Goal: Check status: Check status

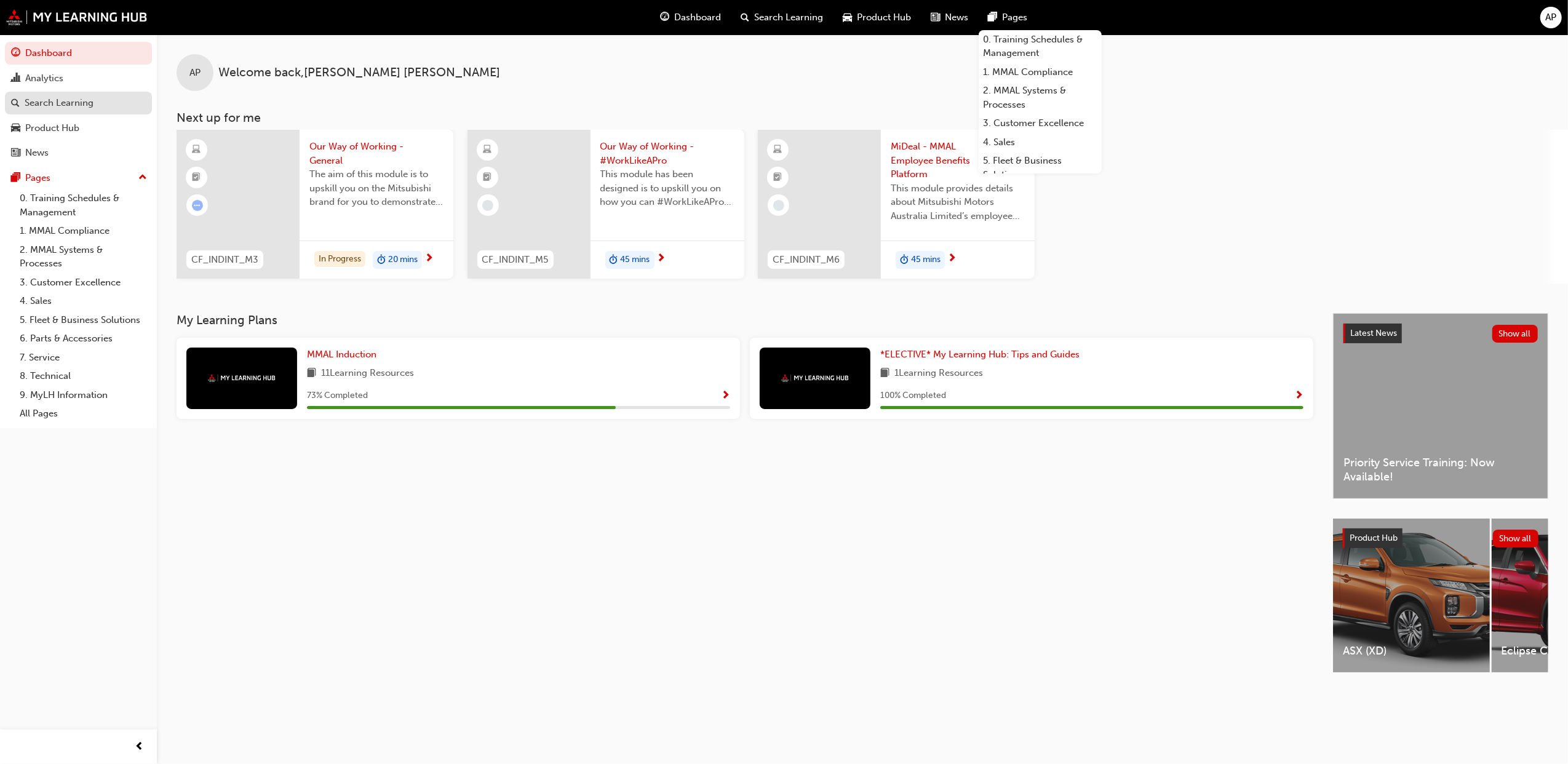
click at [52, 94] on link "Search Learning" at bounding box center [78, 103] width 147 height 23
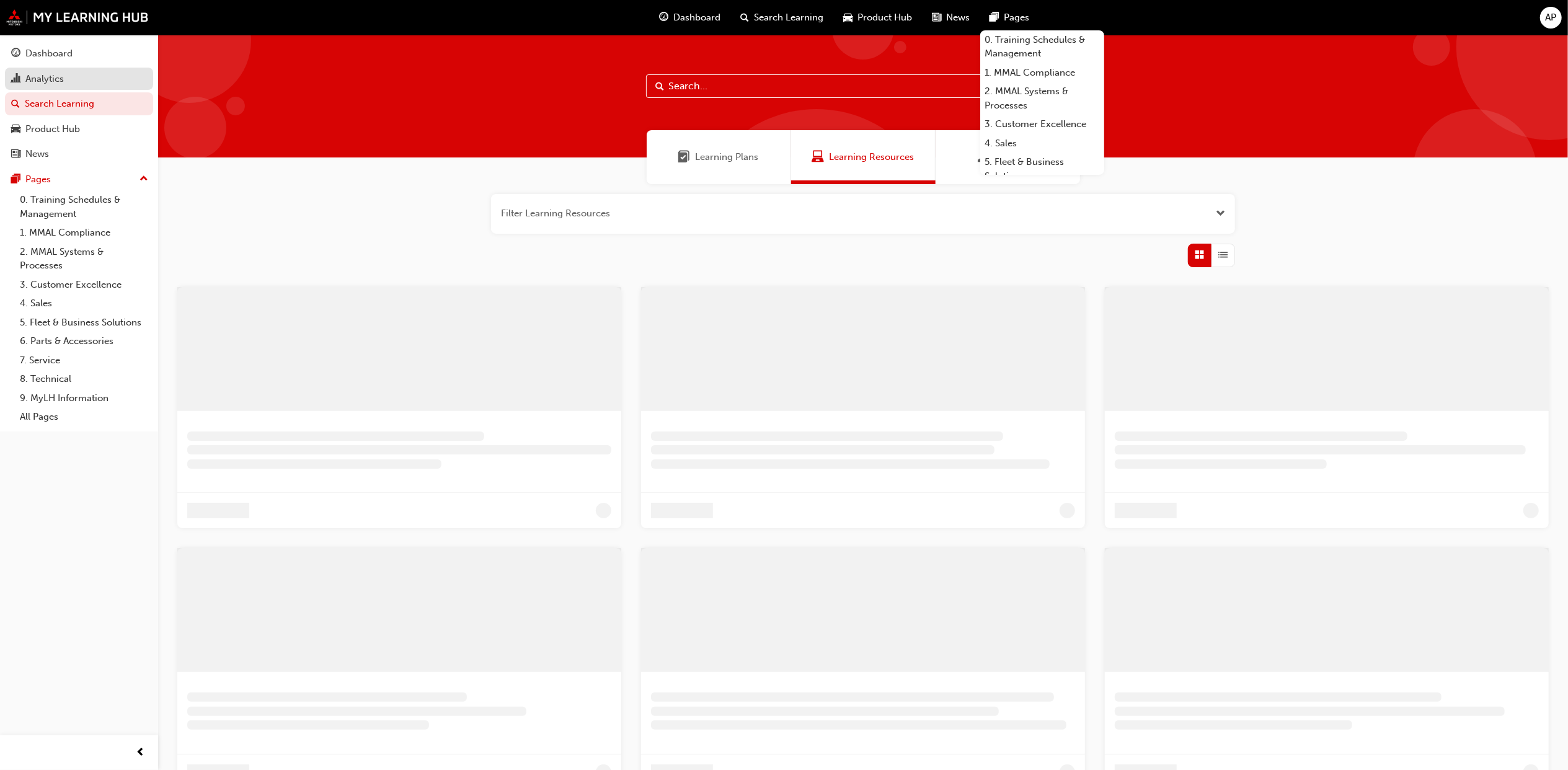
click at [56, 76] on div "Analytics" at bounding box center [44, 78] width 38 height 14
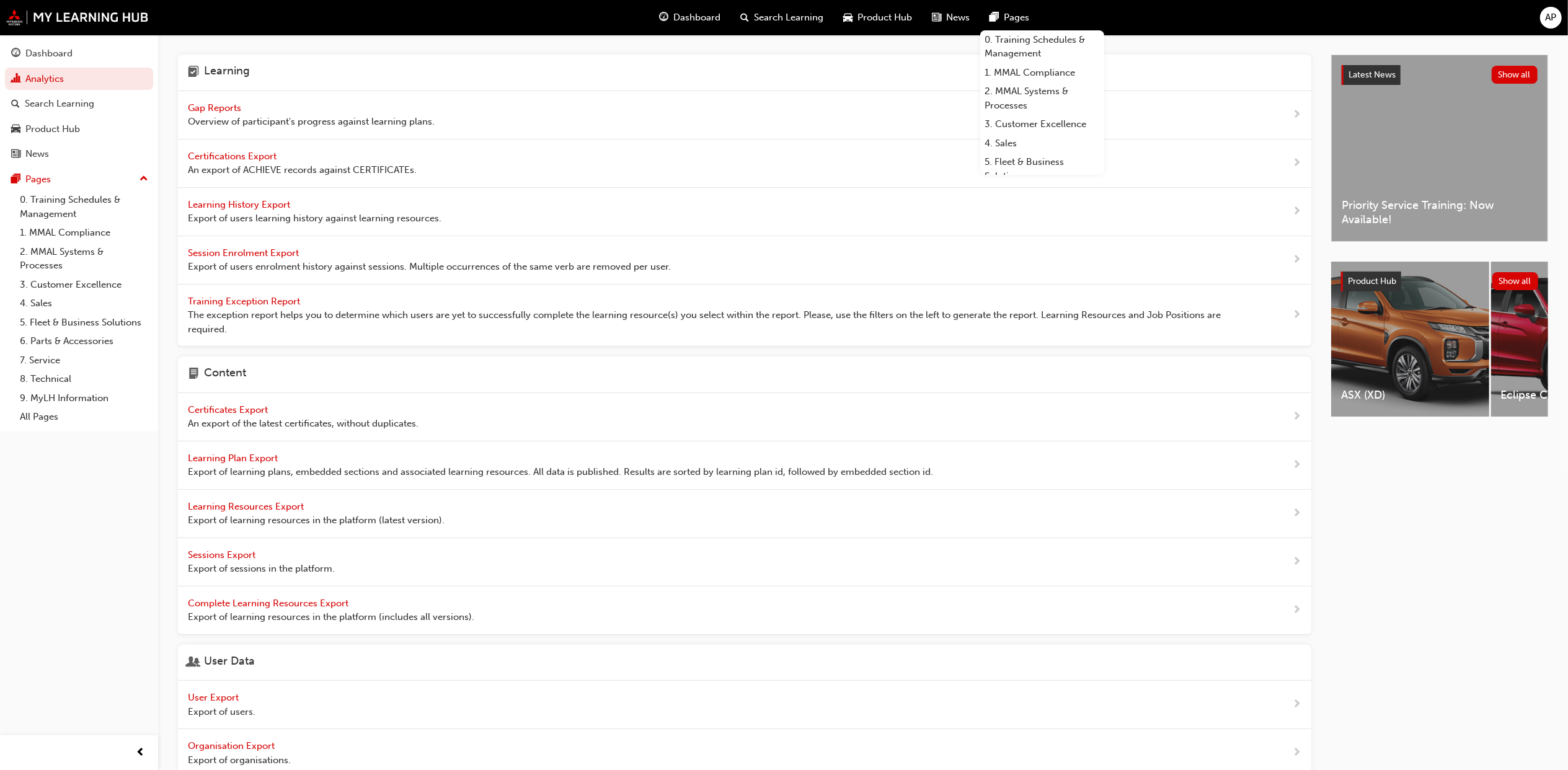
click at [241, 114] on div "Gap Reports Overview of participant's progress against learning plans." at bounding box center [311, 115] width 247 height 28
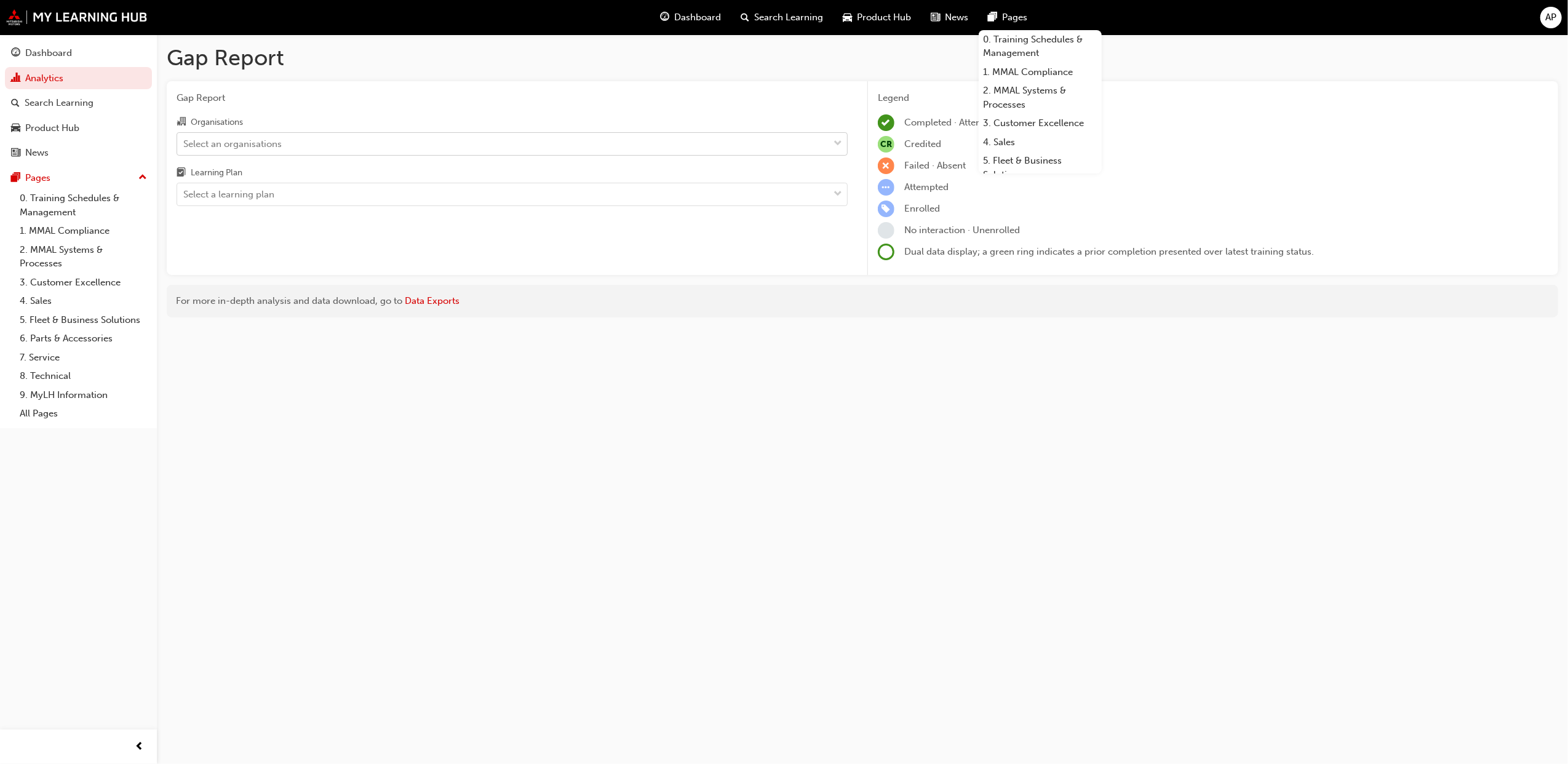
click at [303, 143] on div "Select an organisations" at bounding box center [503, 143] width 652 height 21
click at [185, 143] on input "Organisations Select an organisations" at bounding box center [184, 143] width 1 height 11
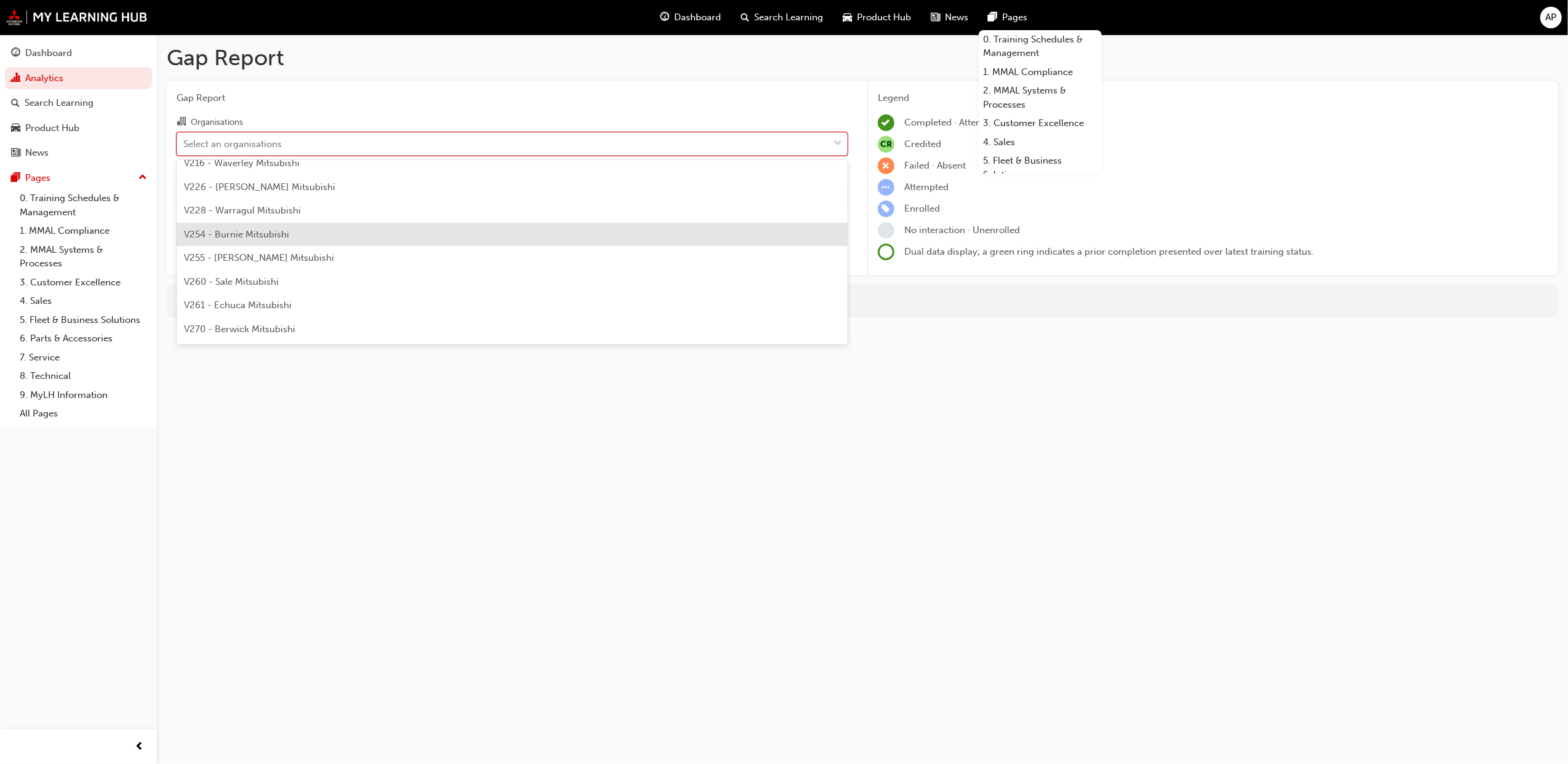
scroll to position [3363, 0]
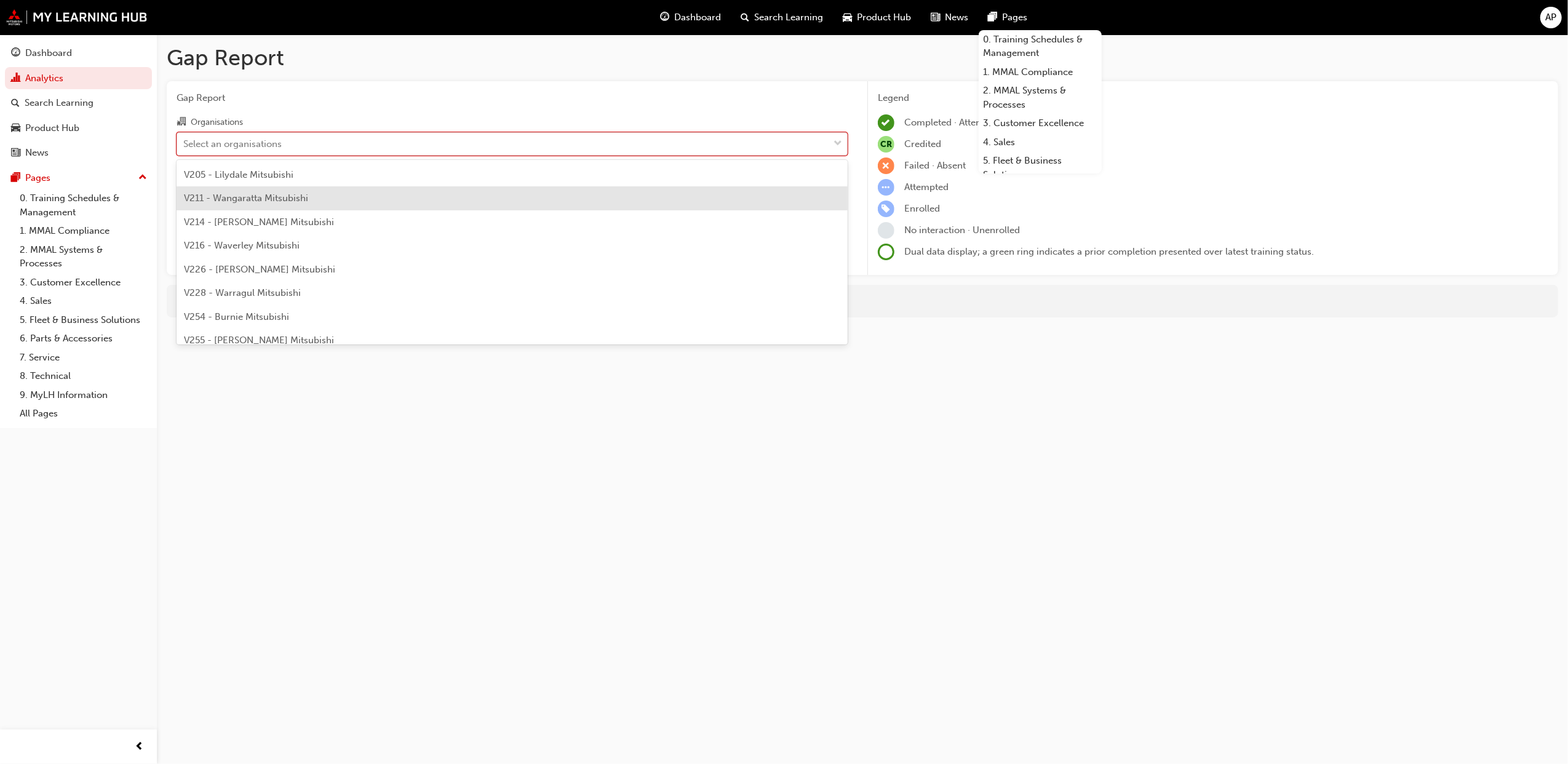
click at [314, 208] on div "V211 - Wangaratta Mitsubishi" at bounding box center [512, 199] width 671 height 24
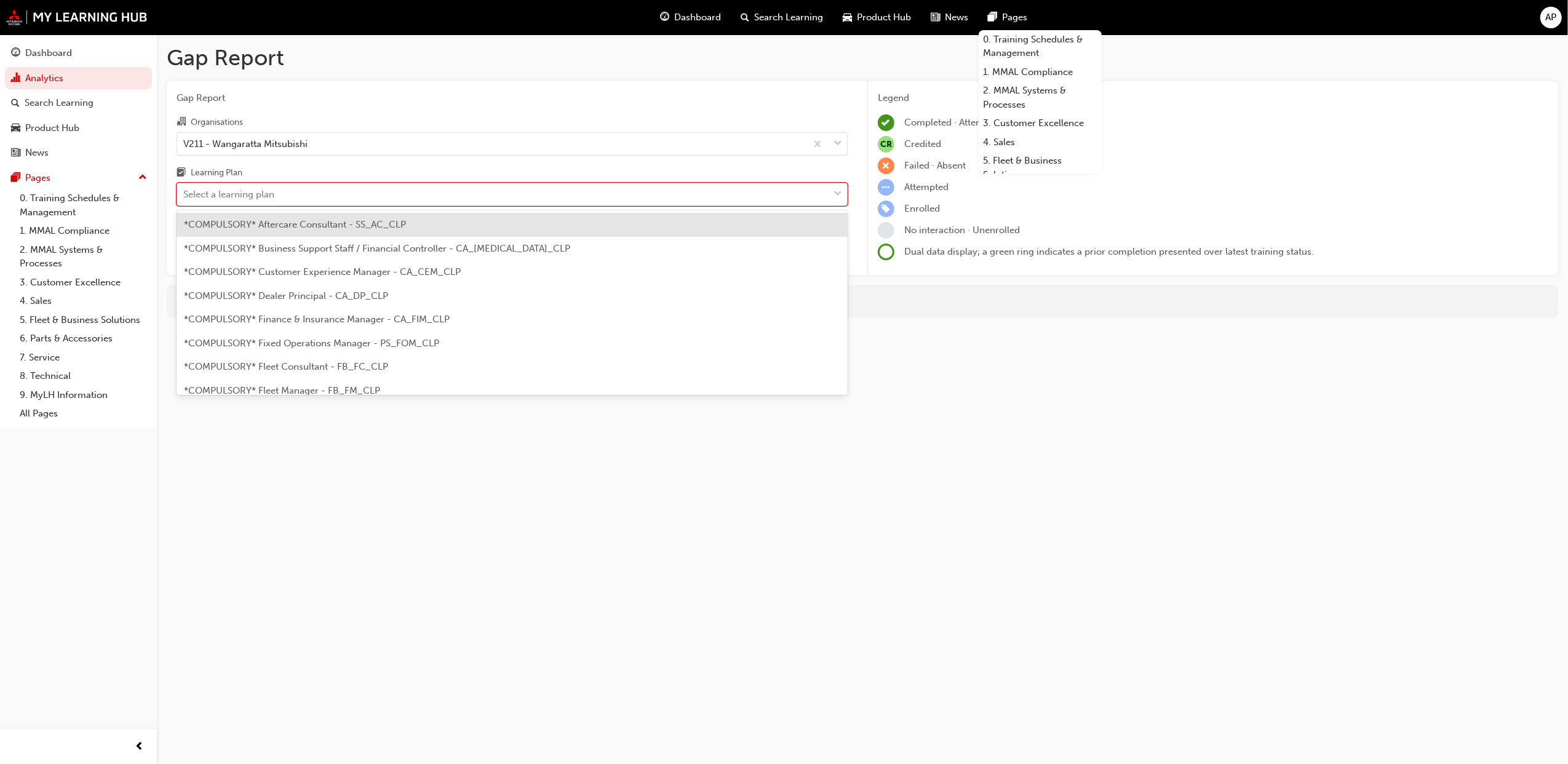
click at [321, 193] on div "Select a learning plan" at bounding box center [503, 195] width 652 height 21
click at [185, 193] on input "Learning Plan option *COMPULSORY* Aftercare Consultant - SS_AC_CLP focused, 1 o…" at bounding box center [184, 194] width 1 height 11
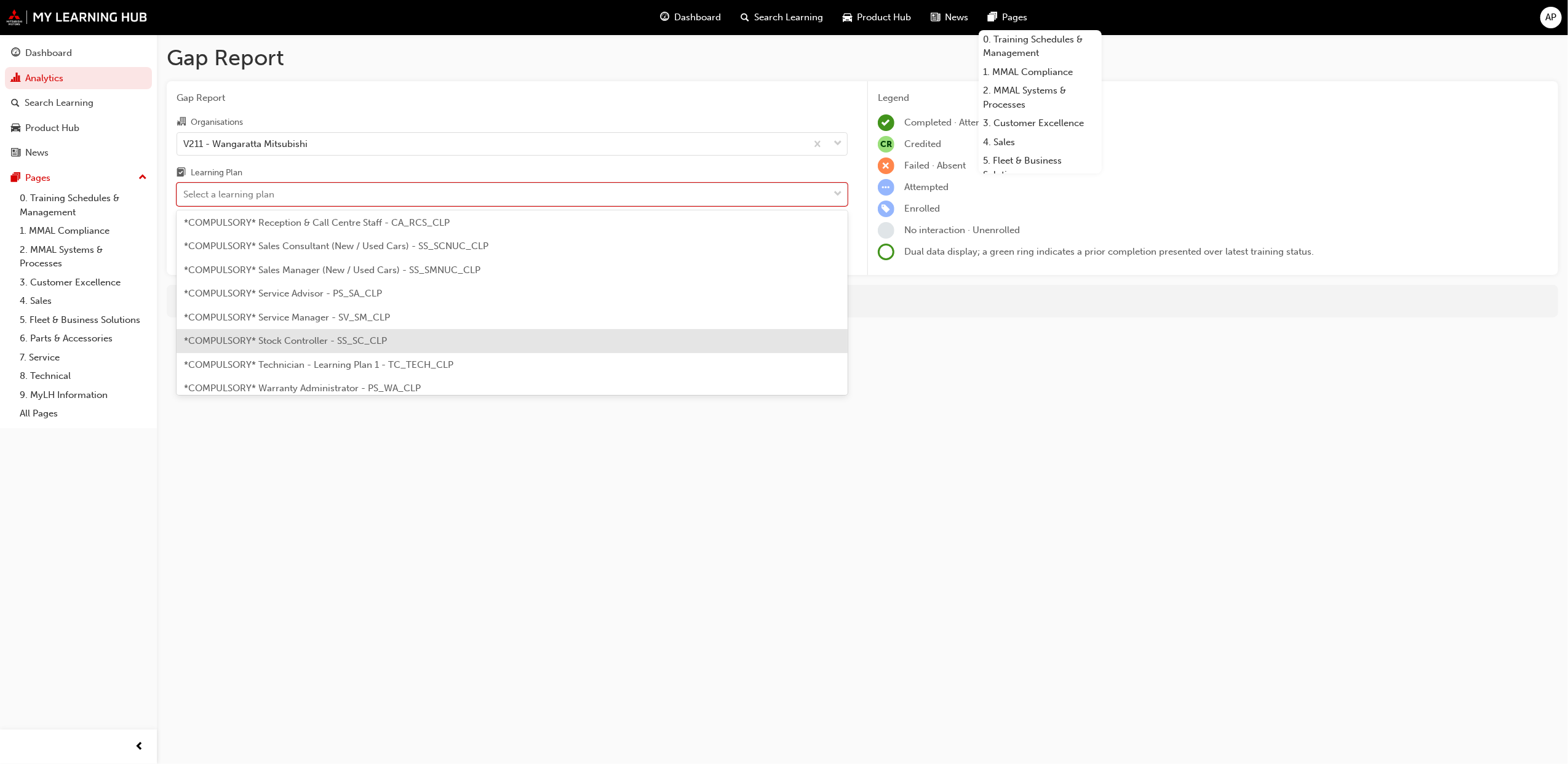
scroll to position [328, 0]
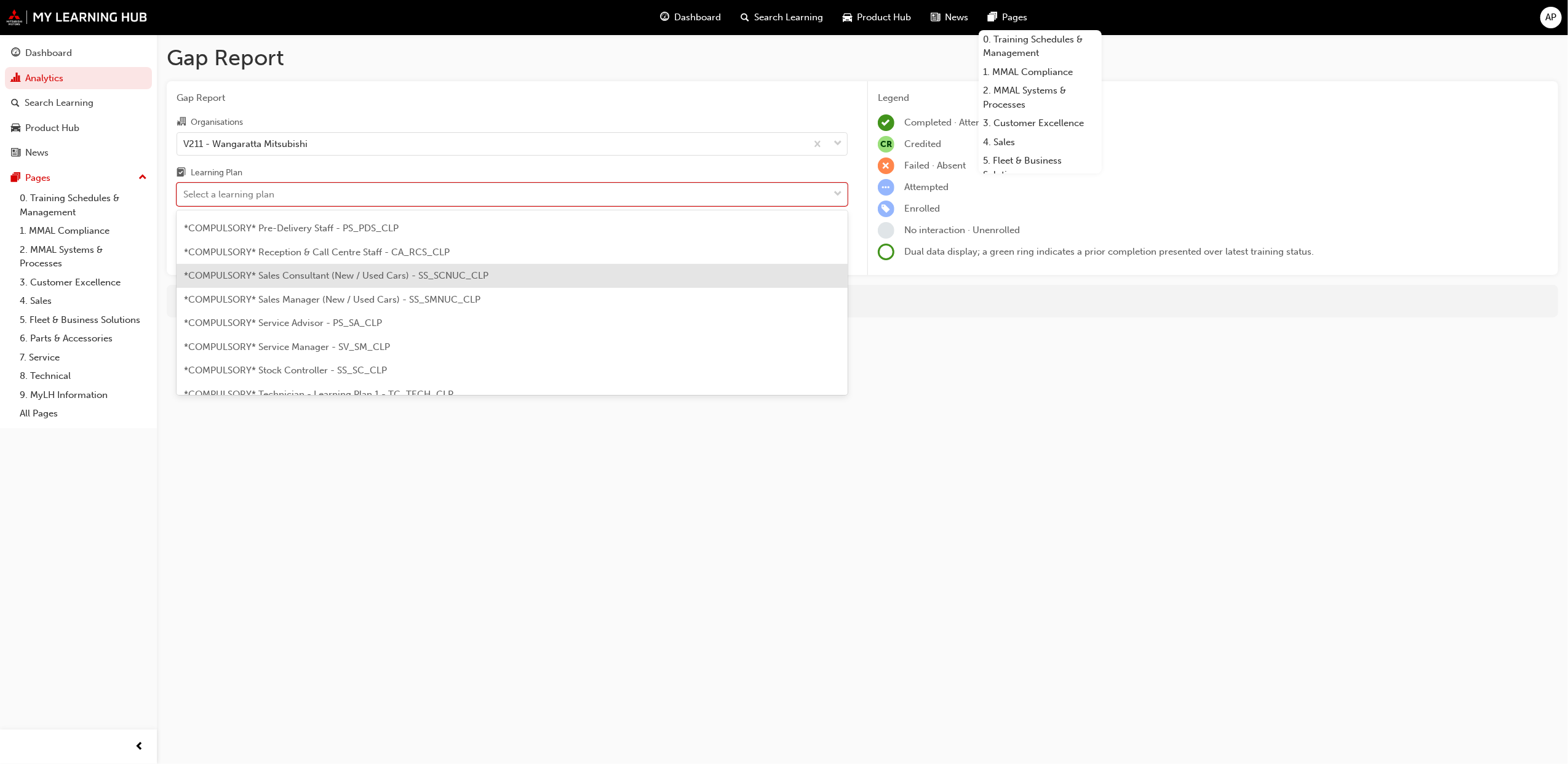
click at [335, 274] on span "*COMPULSORY* Sales Consultant (New / Used Cars) - SS_SCNUC_CLP" at bounding box center [336, 276] width 304 height 11
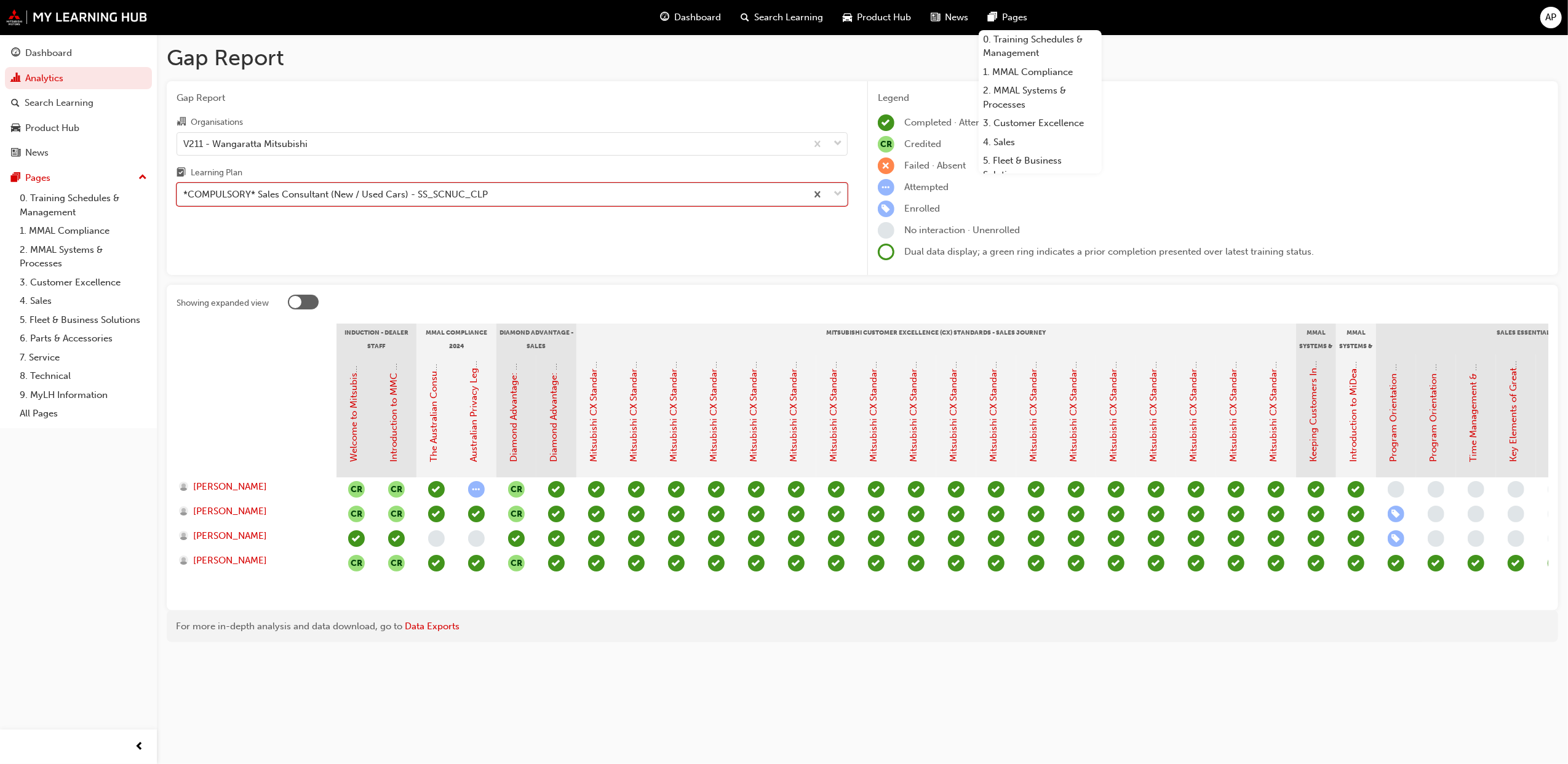
click at [379, 202] on div "*COMPULSORY* Sales Consultant (New / Used Cars) - SS_SCNUC_CLP" at bounding box center [492, 195] width 629 height 21
click at [185, 199] on input "Learning Plan option *COMPULSORY* Sales Consultant (New / Used Cars) - SS_SCNUC…" at bounding box center [184, 194] width 1 height 11
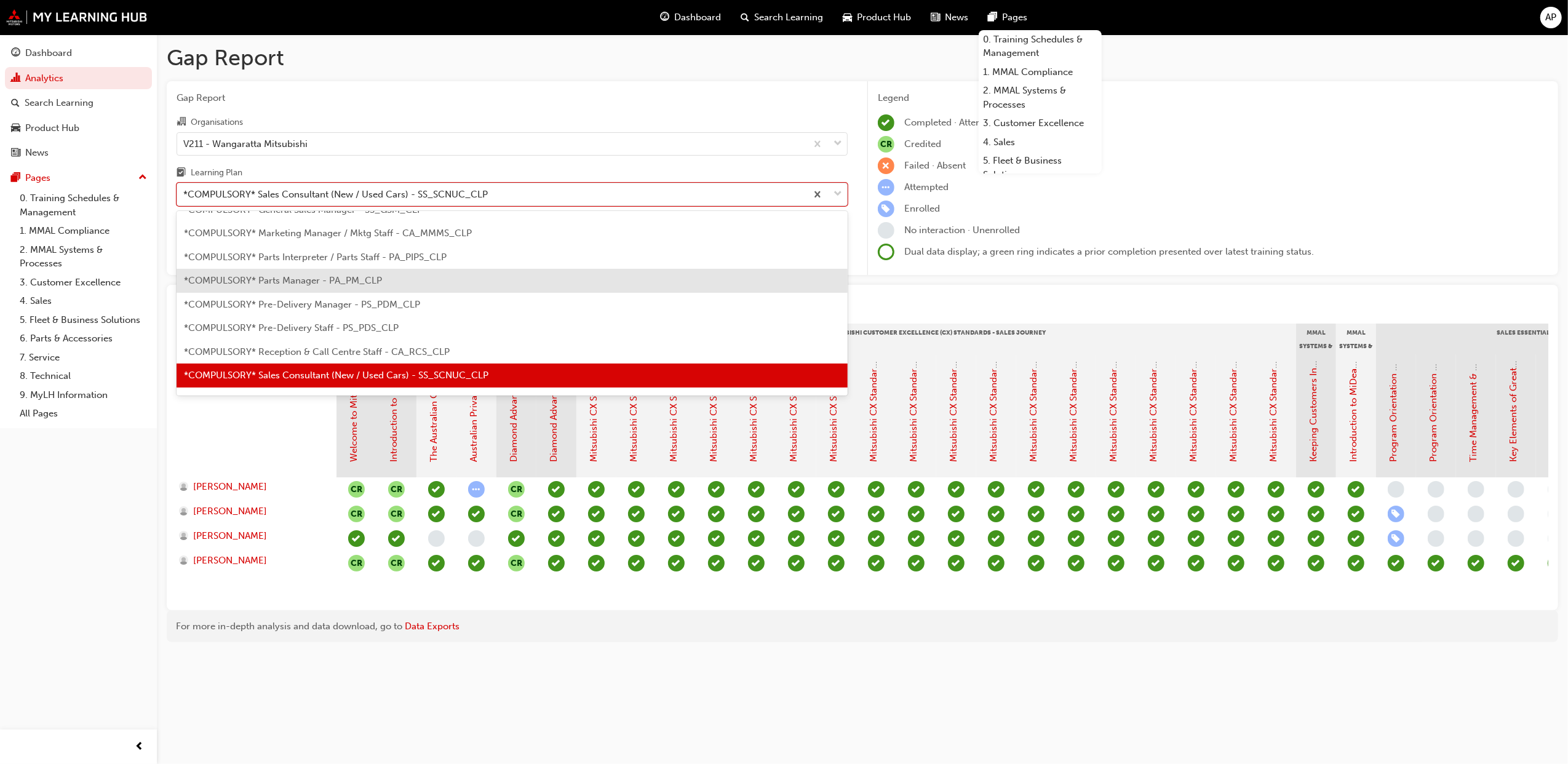
scroll to position [311, 0]
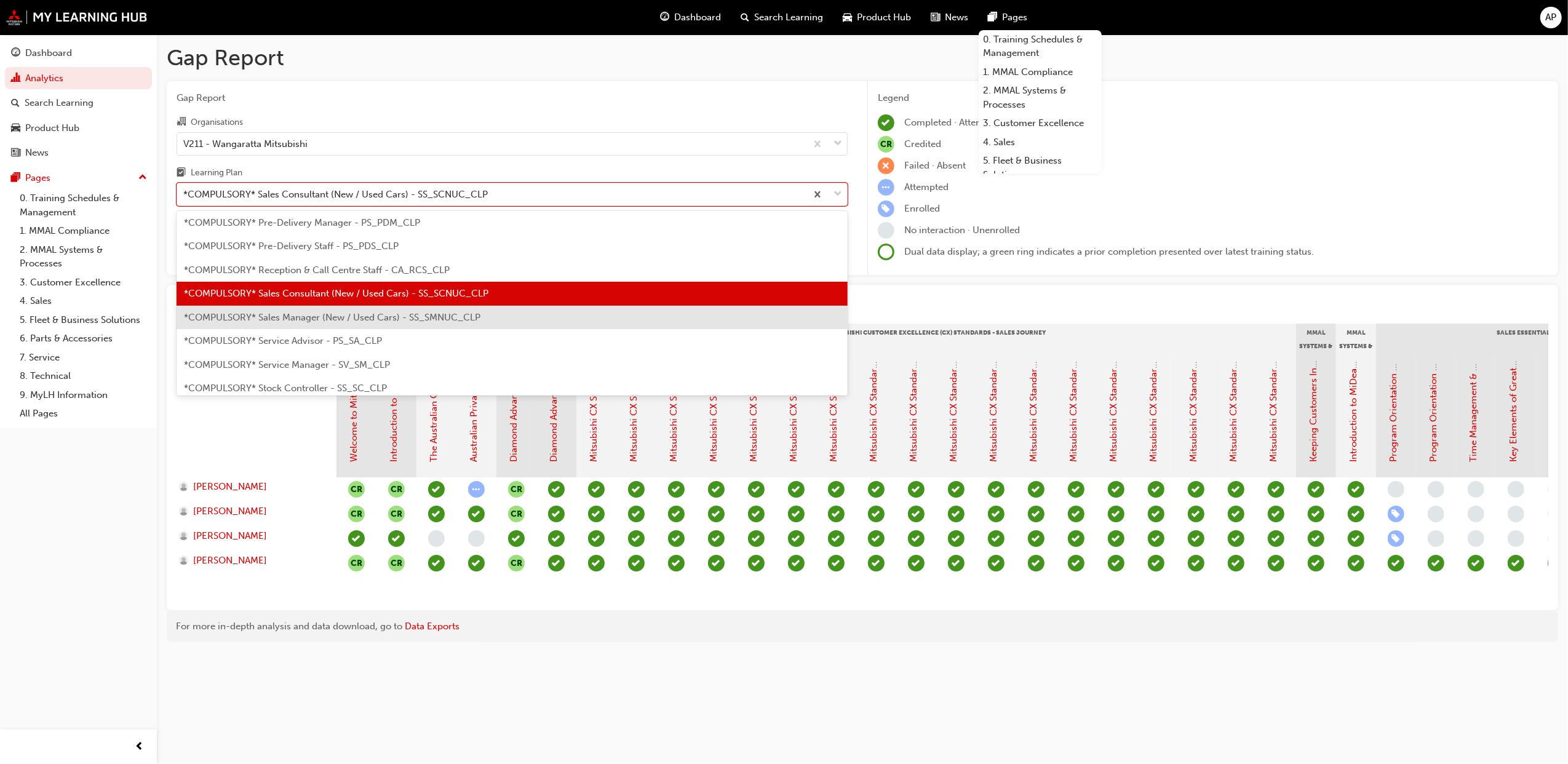
click at [341, 310] on div "*COMPULSORY* Sales Manager (New / Used Cars) - SS_SMNUC_CLP" at bounding box center [512, 318] width 671 height 24
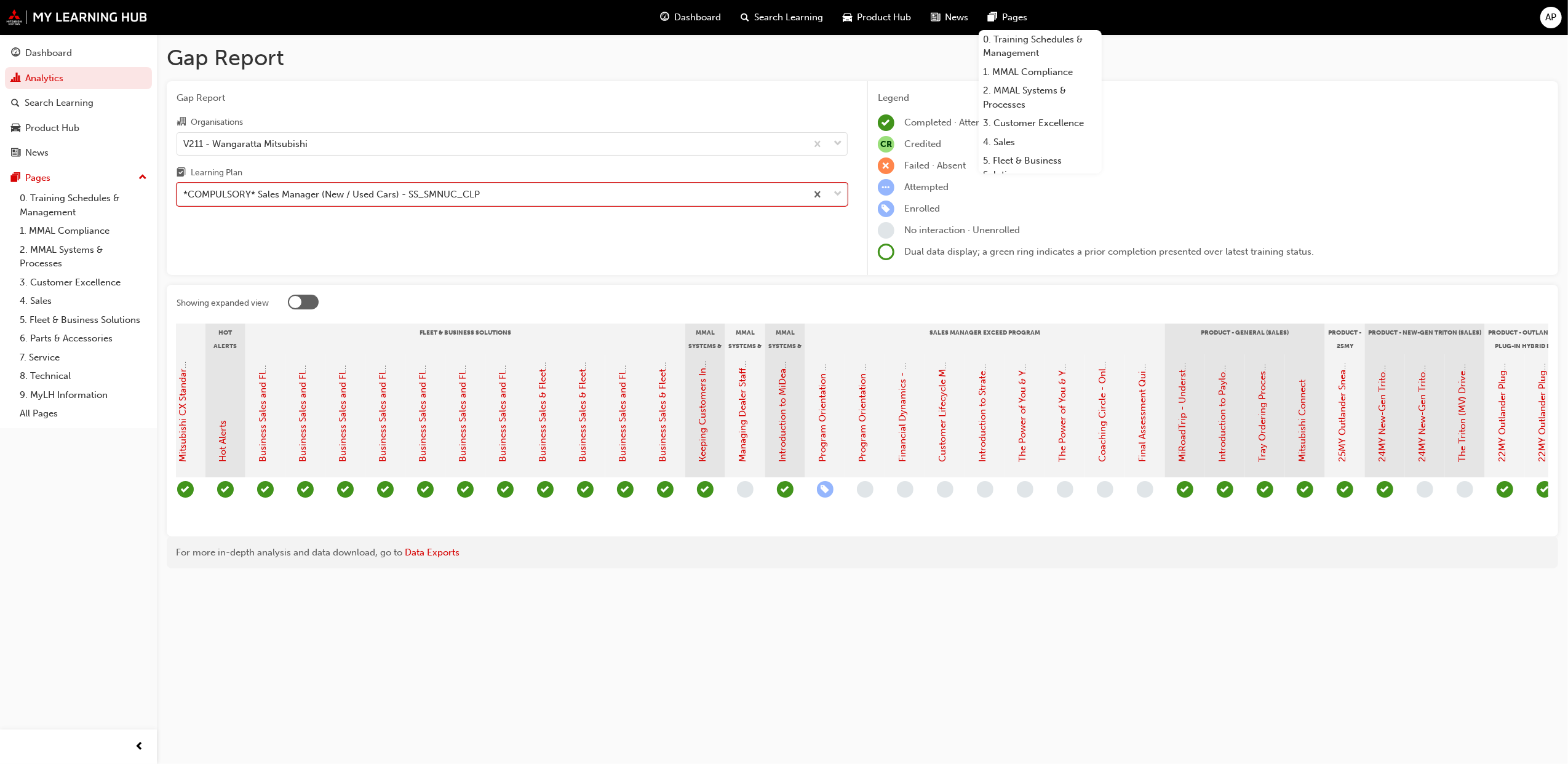
scroll to position [0, 1103]
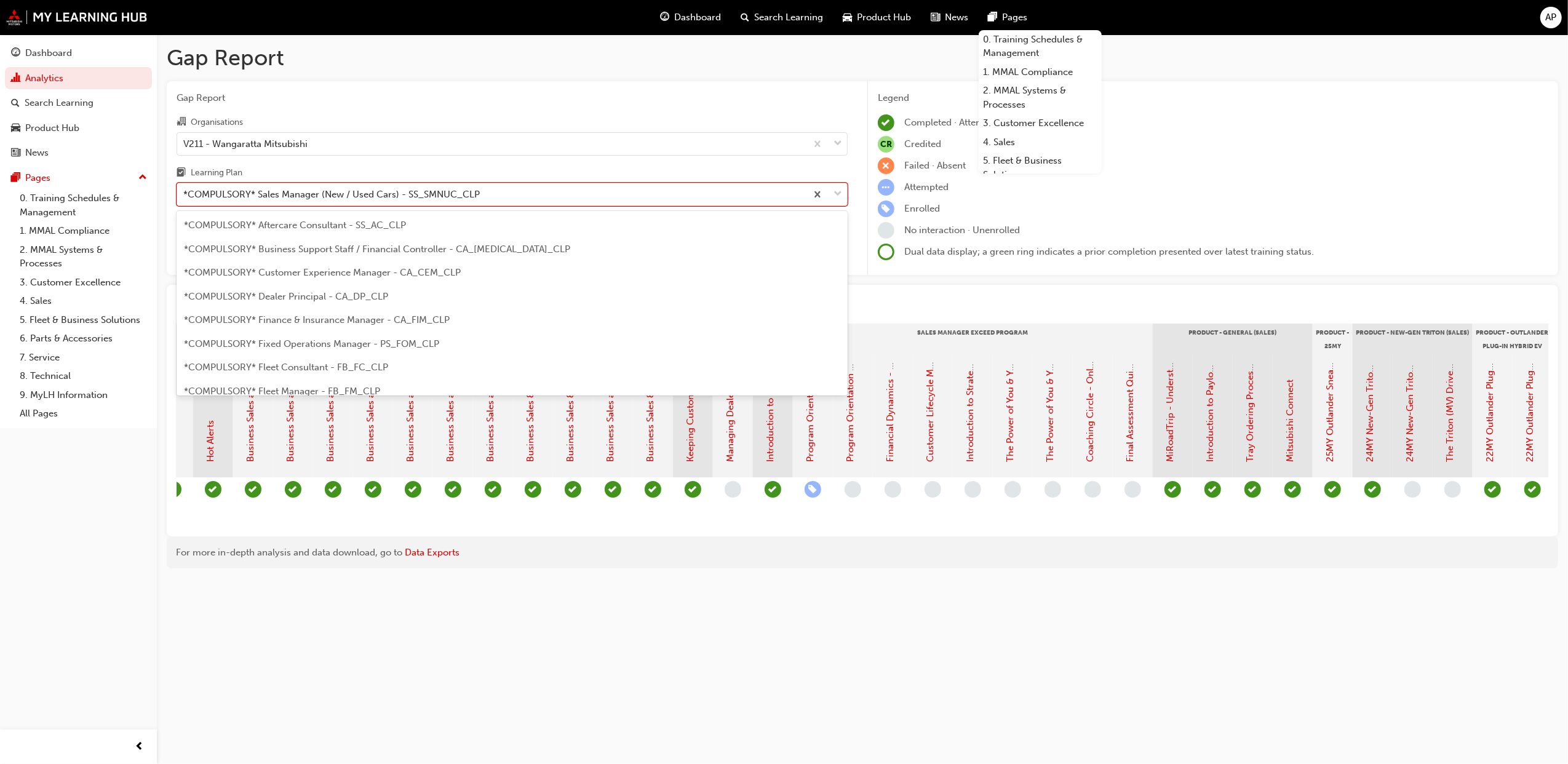
click at [407, 192] on div "*COMPULSORY* Sales Manager (New / Used Cars) - SS_SMNUC_CLP" at bounding box center [332, 194] width 296 height 14
click at [185, 192] on input "Learning Plan option *COMPULSORY* Sales Manager (New / Used Cars) - SS_SMNUC_CL…" at bounding box center [184, 194] width 1 height 11
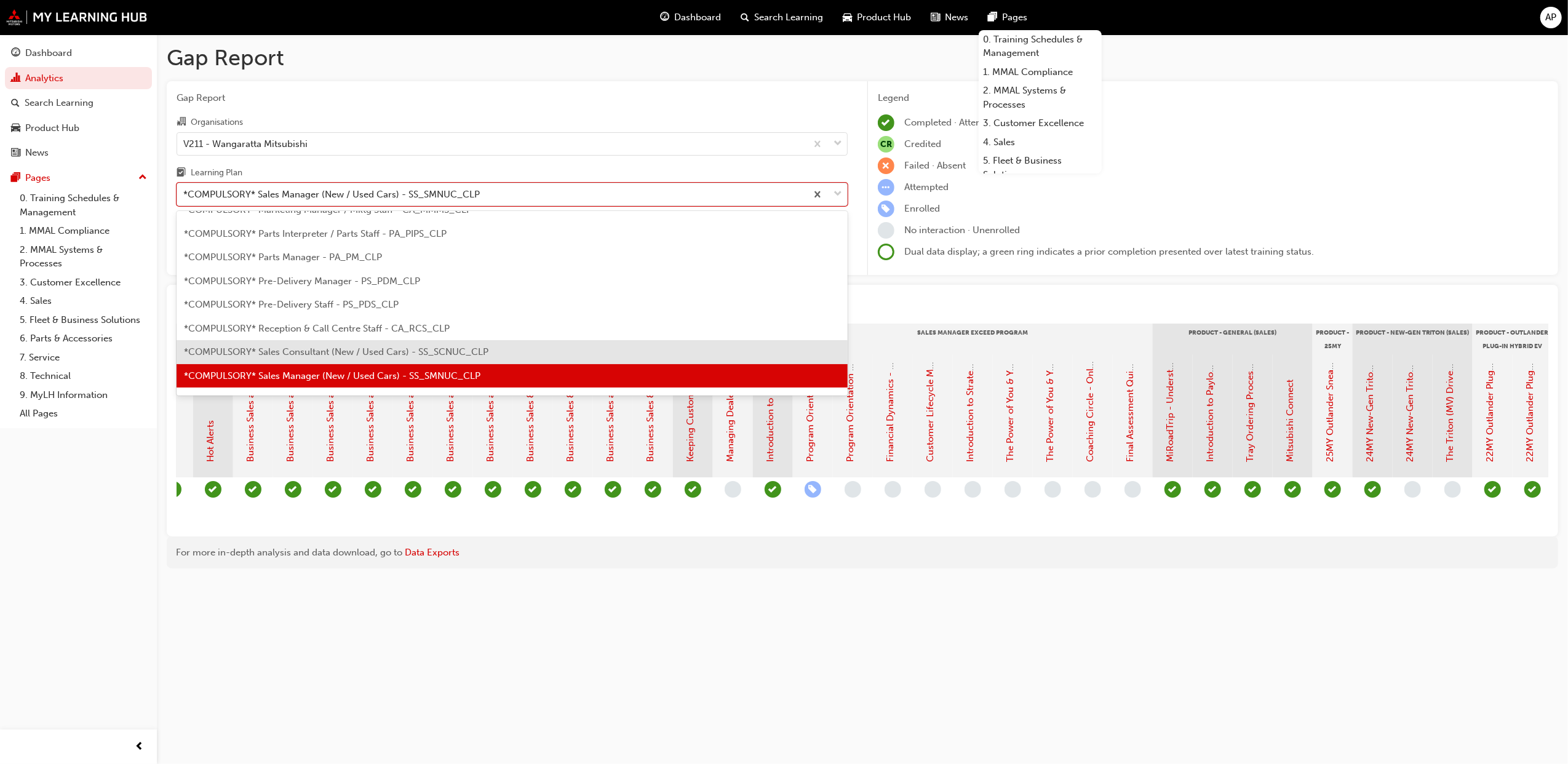
click at [407, 355] on span "*COMPULSORY* Sales Consultant (New / Used Cars) - SS_SCNUC_CLP" at bounding box center [336, 351] width 304 height 11
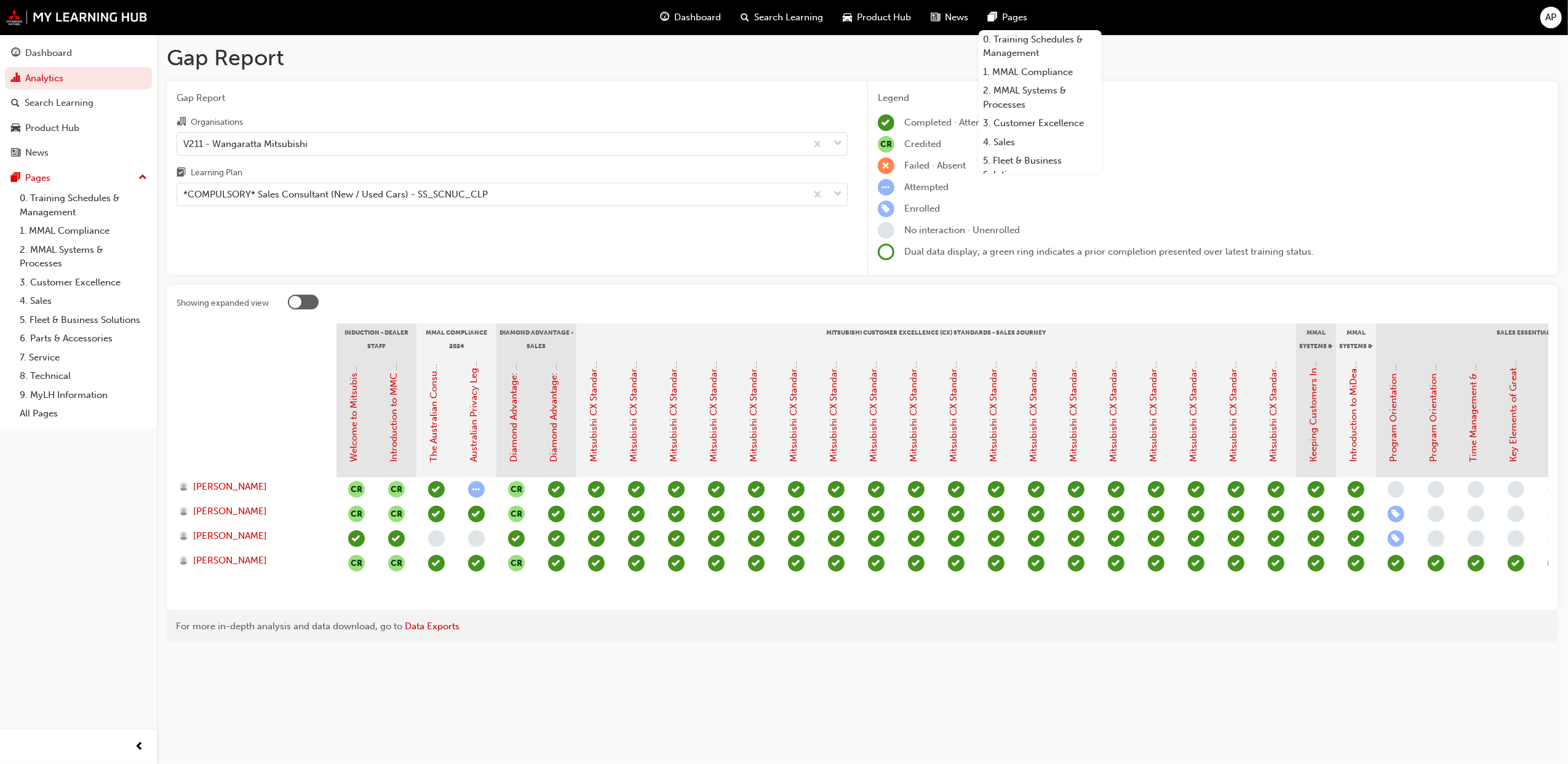
click at [462, 155] on div "Organisations V211 - Wangaratta Mitsubishi Learning Plan *COMPULSORY* Sales Con…" at bounding box center [512, 160] width 671 height 92
click at [460, 143] on div "V211 - Wangaratta Mitsubishi" at bounding box center [492, 143] width 629 height 21
click at [185, 143] on input "Organisations V211 - Wangaratta Mitsubishi" at bounding box center [184, 143] width 1 height 11
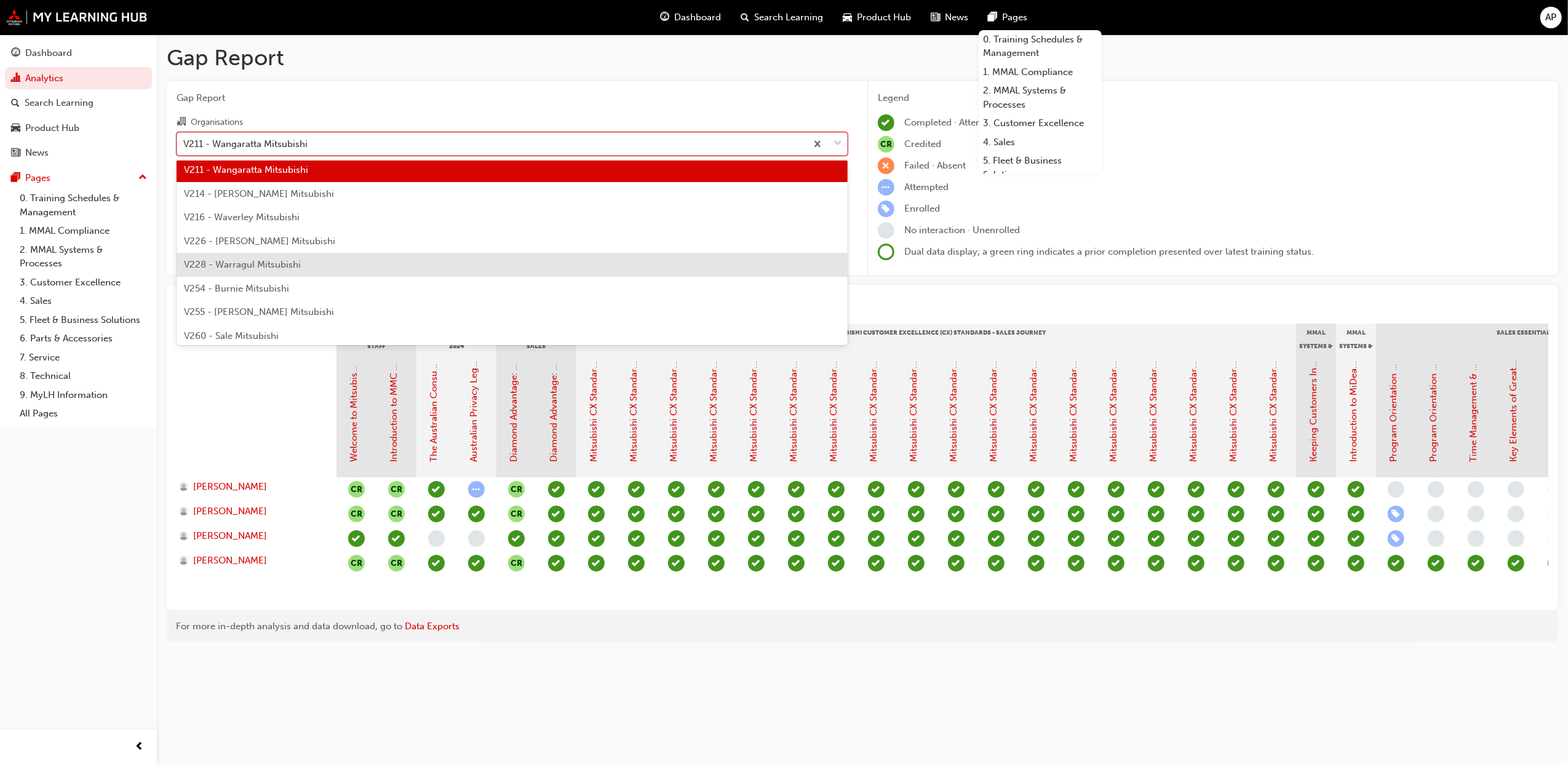
scroll to position [3401, 0]
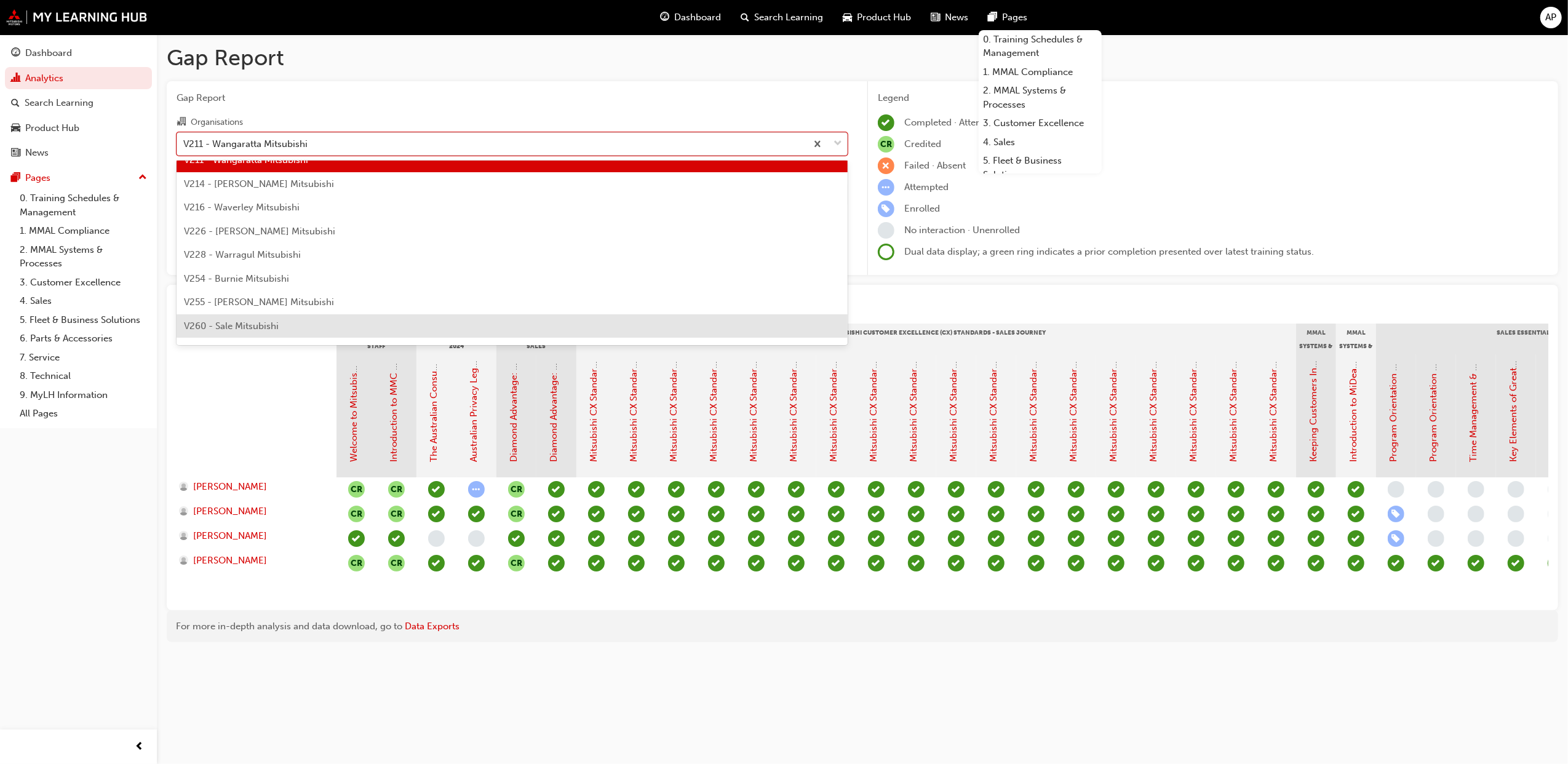
click at [252, 315] on div "V260 - Sale Mitsubishi" at bounding box center [512, 326] width 671 height 24
